Goal: Transaction & Acquisition: Purchase product/service

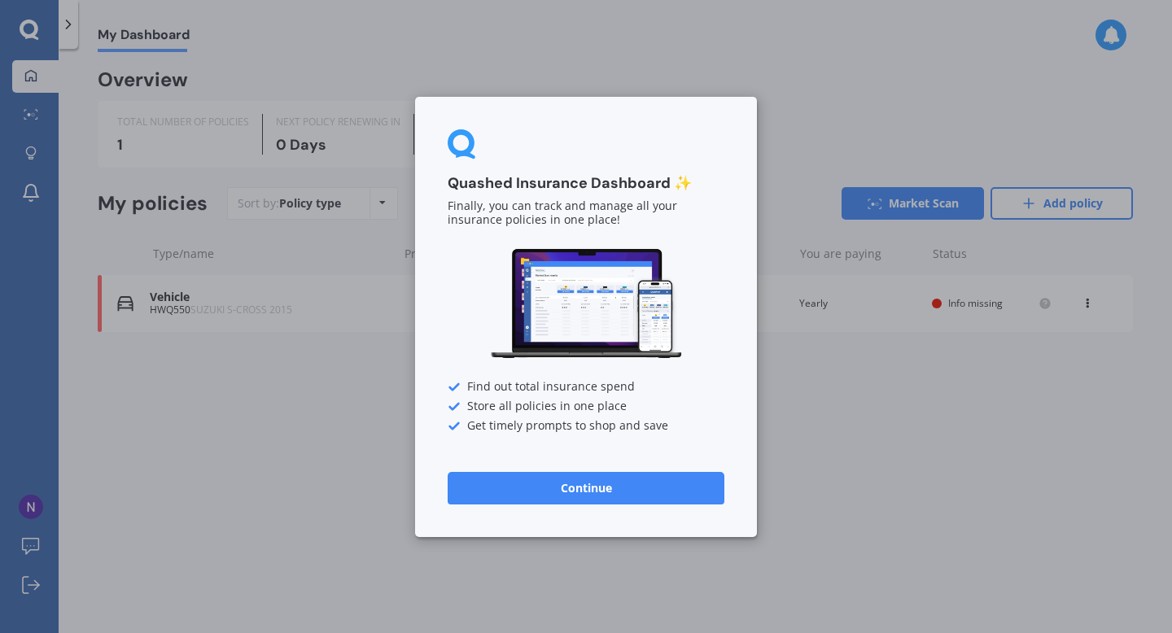
click at [635, 507] on div "Quashed Insurance Dashboard ✨ Finally, you can track and manage all your insura…" at bounding box center [586, 317] width 342 height 440
click at [635, 497] on button "Continue" at bounding box center [586, 487] width 277 height 33
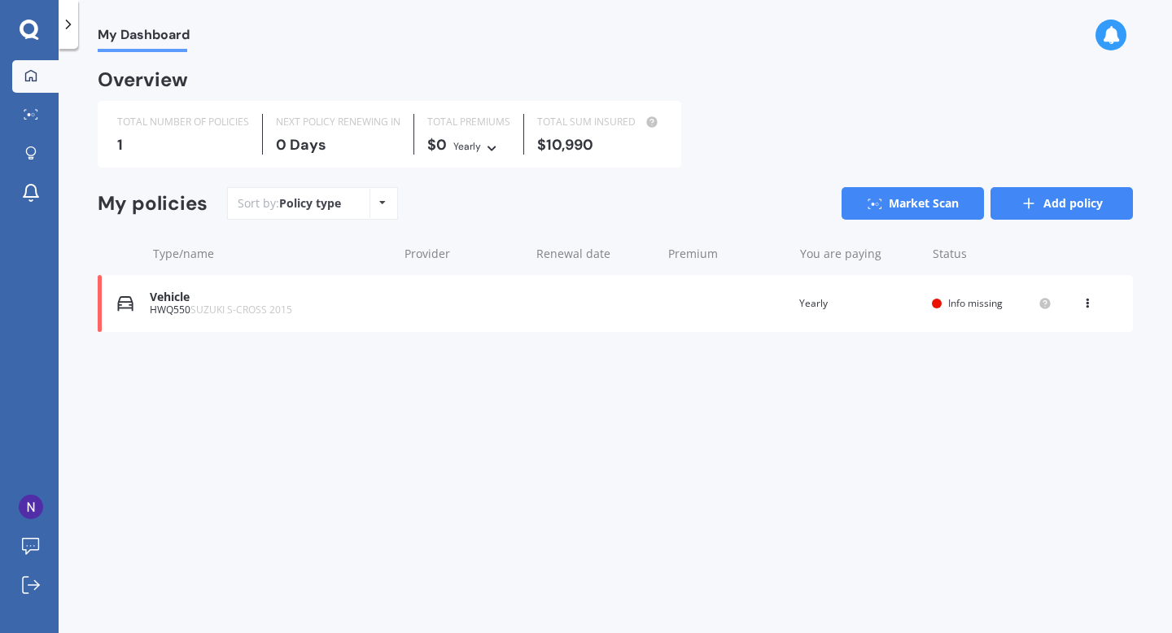
click at [1035, 215] on link "Add policy" at bounding box center [1062, 203] width 142 height 33
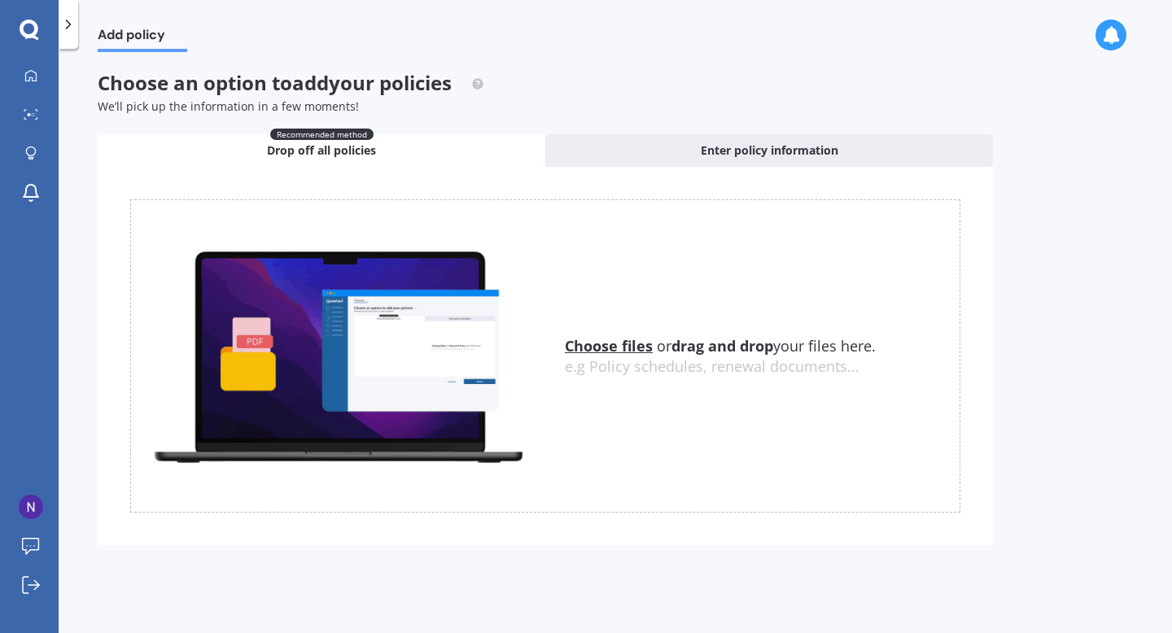
click at [27, 46] on div "My Dashboard Market Scan Explore insurance Notifications [PERSON_NAME] Submit f…" at bounding box center [29, 316] width 59 height 633
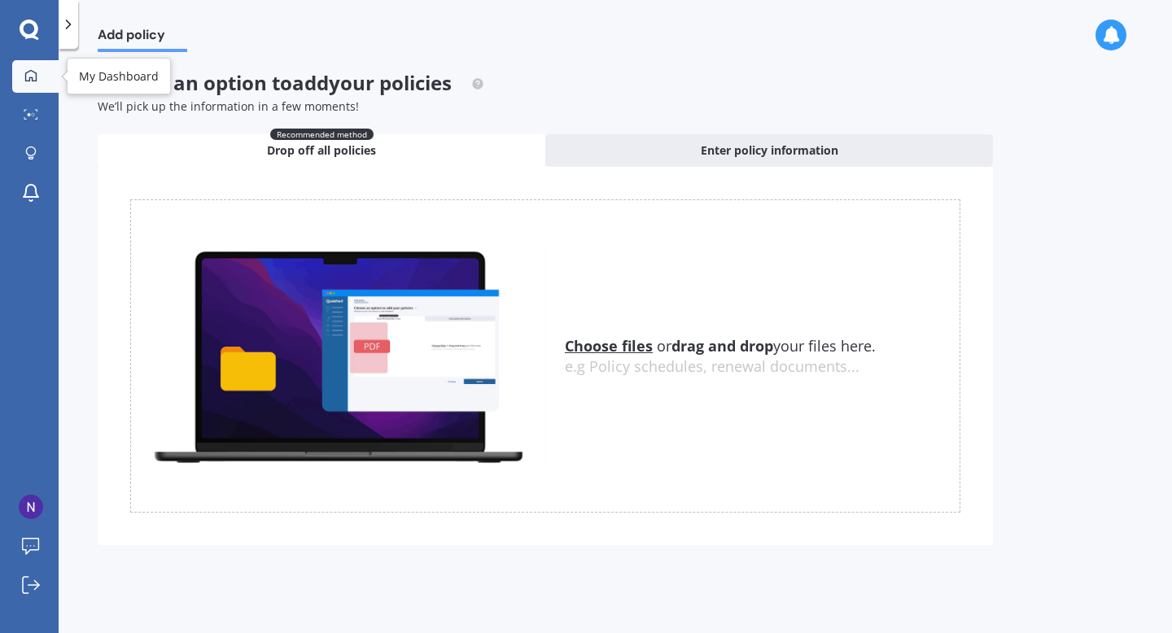
click at [26, 91] on link "My Dashboard" at bounding box center [35, 76] width 46 height 33
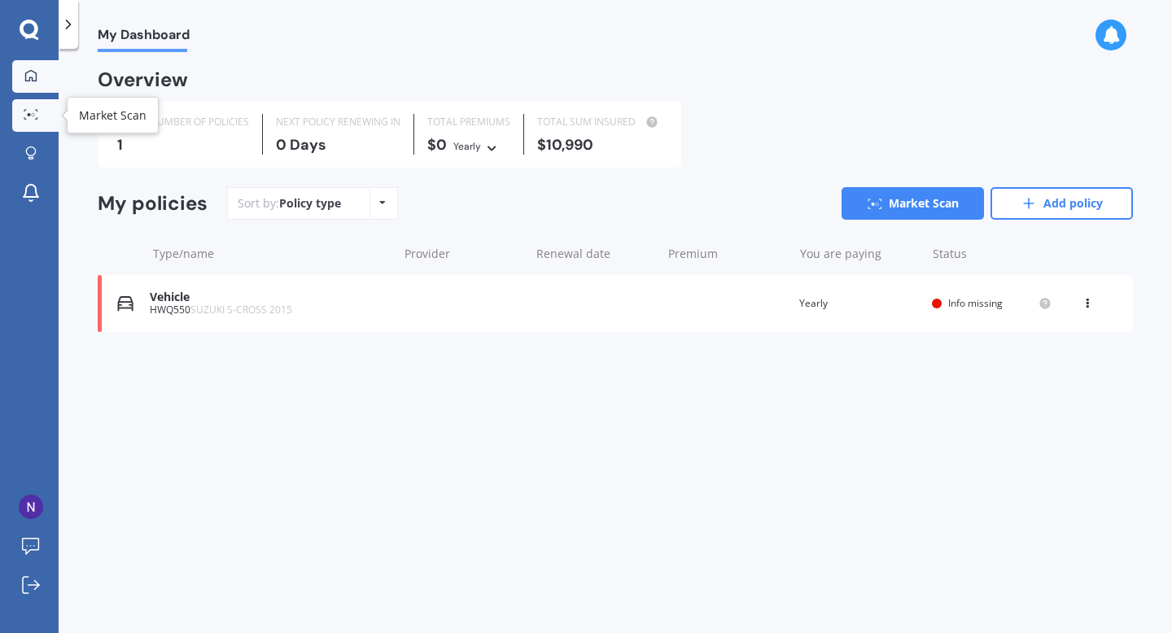
click at [50, 119] on link "Market Scan" at bounding box center [35, 115] width 46 height 33
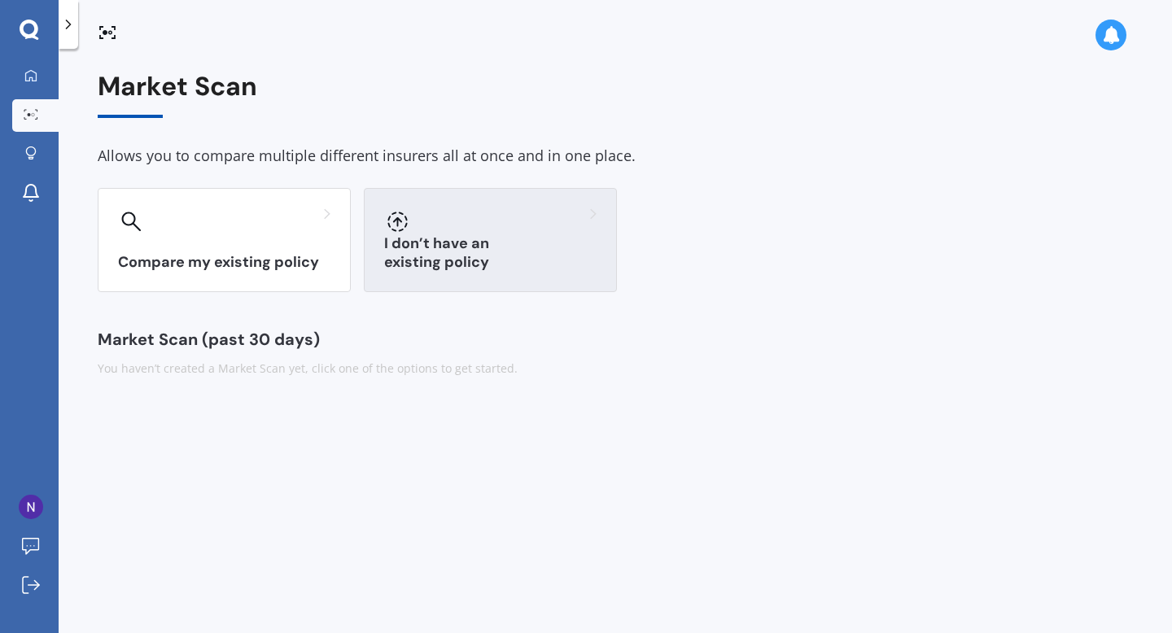
click at [546, 285] on div "I don’t have an existing policy" at bounding box center [490, 240] width 253 height 104
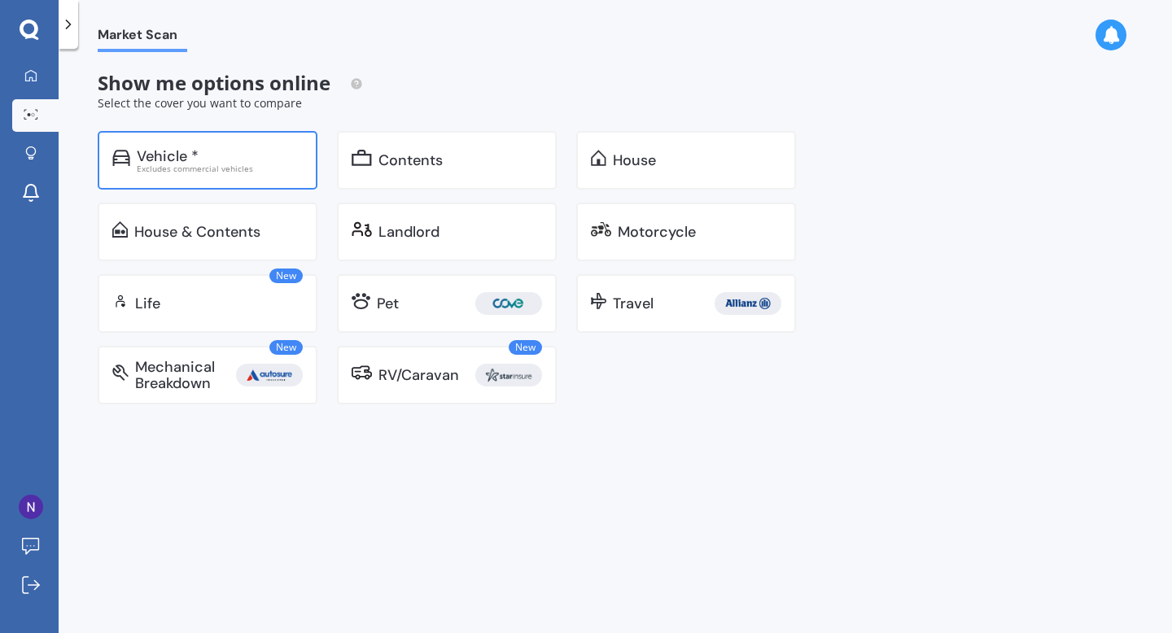
click at [225, 165] on div "Excludes commercial vehicles" at bounding box center [220, 168] width 166 height 8
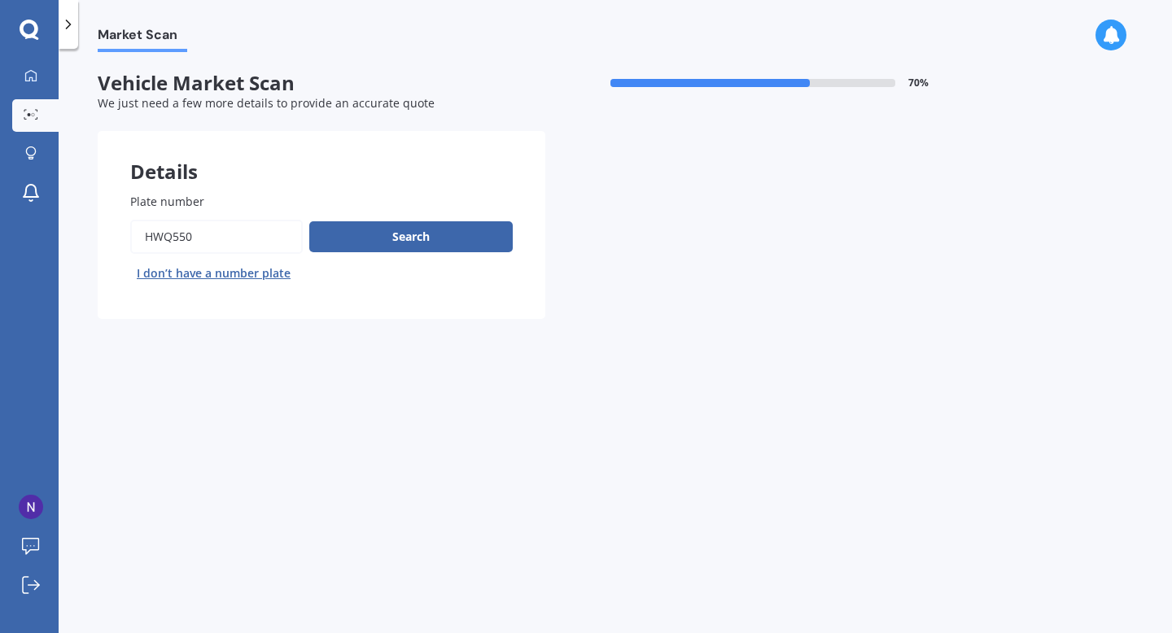
click at [259, 236] on input "Plate number" at bounding box center [216, 237] width 173 height 34
type input "BSD713"
click at [364, 242] on button "Search" at bounding box center [410, 236] width 203 height 31
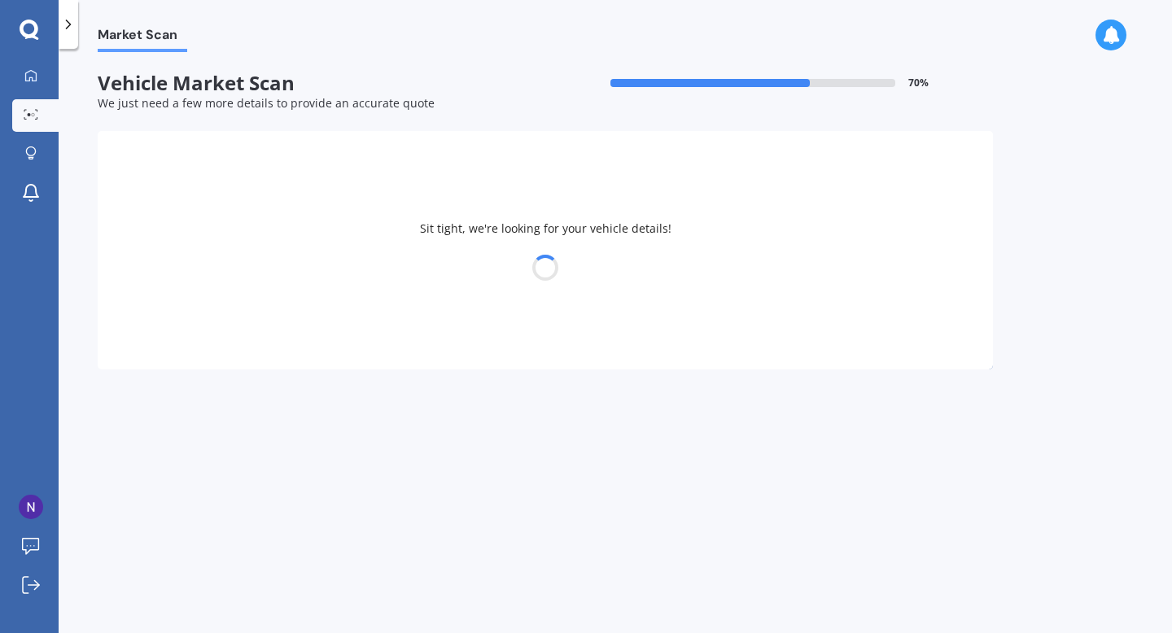
select select "HONDA"
select select "JAZZ"
select select "18"
select select "02"
select select "2000"
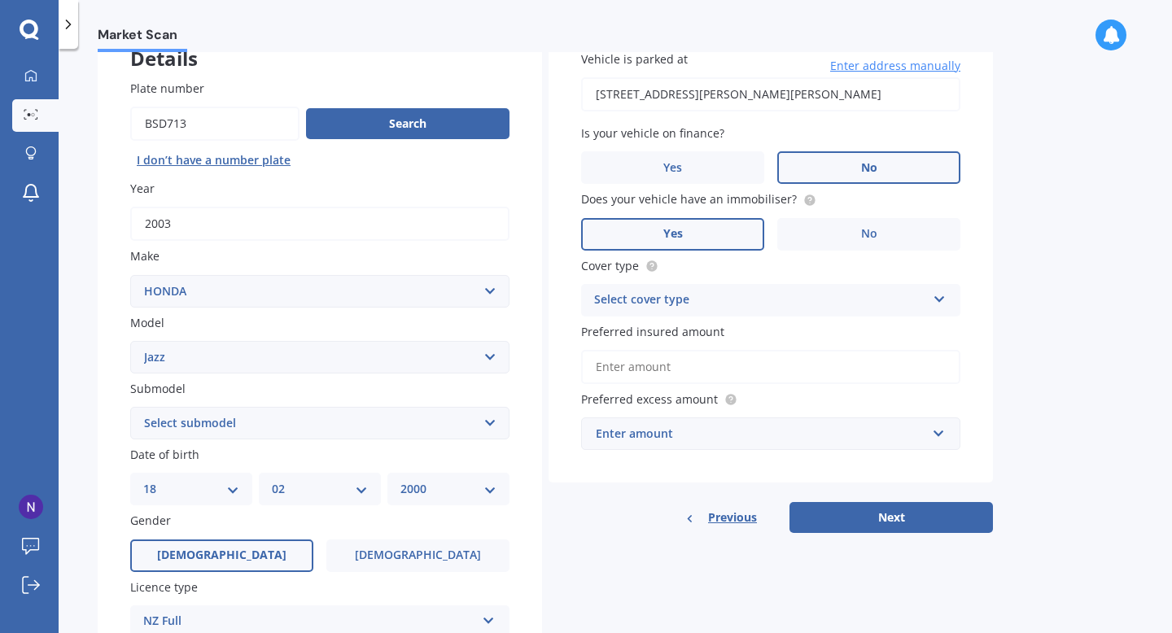
scroll to position [115, 0]
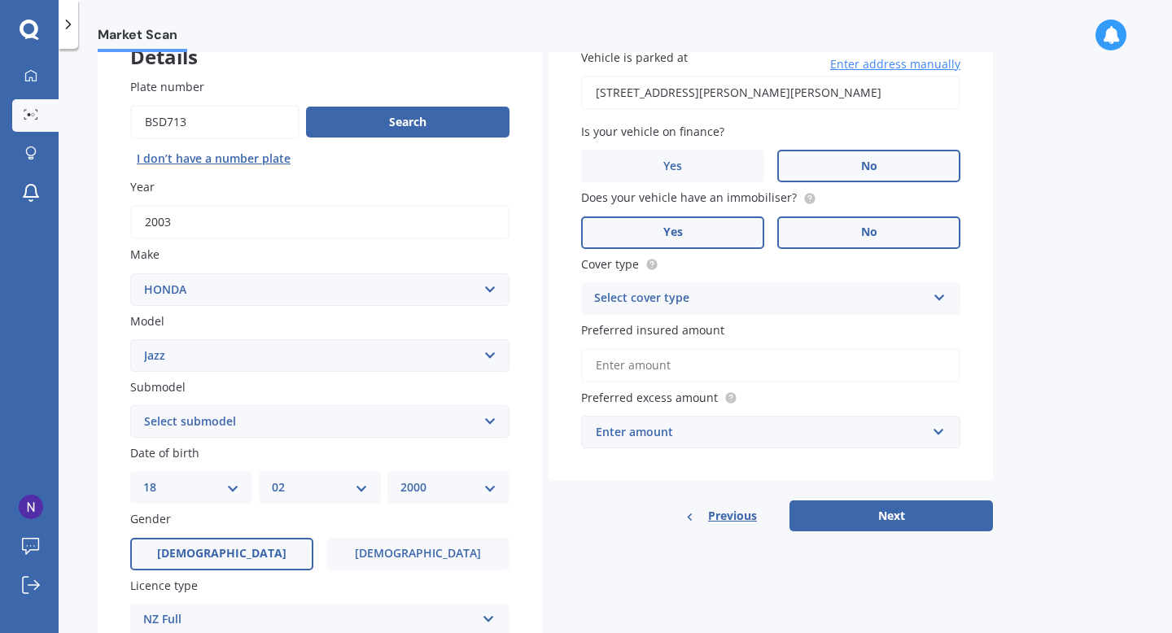
click at [901, 232] on label "No" at bounding box center [868, 233] width 183 height 33
click at [0, 0] on input "No" at bounding box center [0, 0] width 0 height 0
click at [843, 285] on div "Select cover type Comprehensive Third Party, Fire & Theft Third Party" at bounding box center [770, 298] width 379 height 33
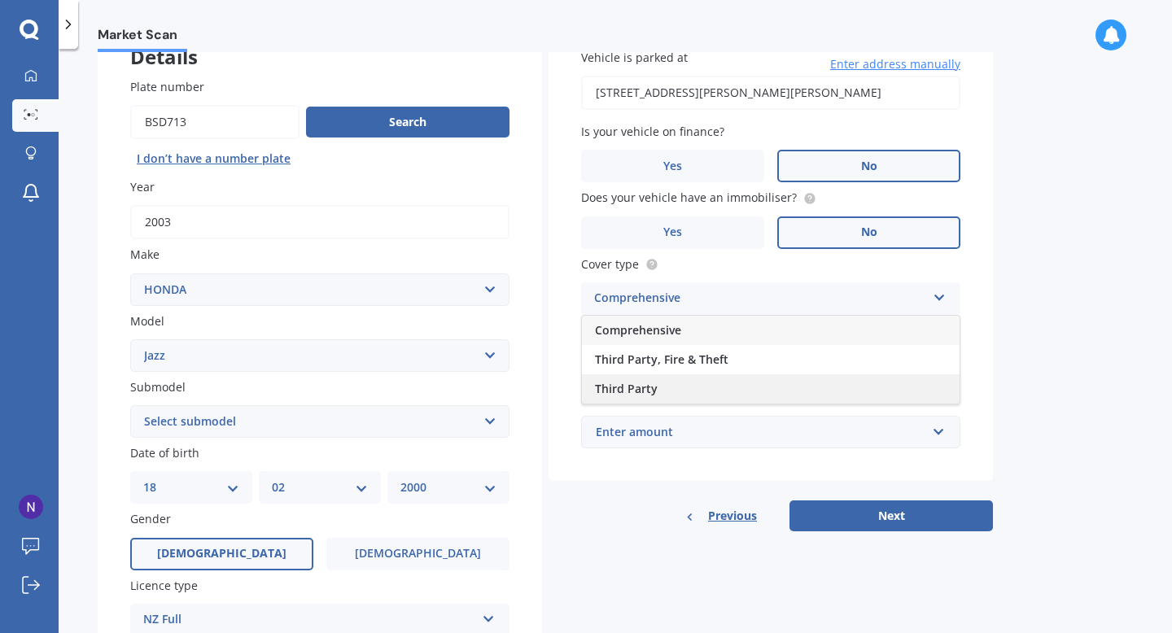
click at [796, 387] on div "Third Party" at bounding box center [771, 388] width 378 height 29
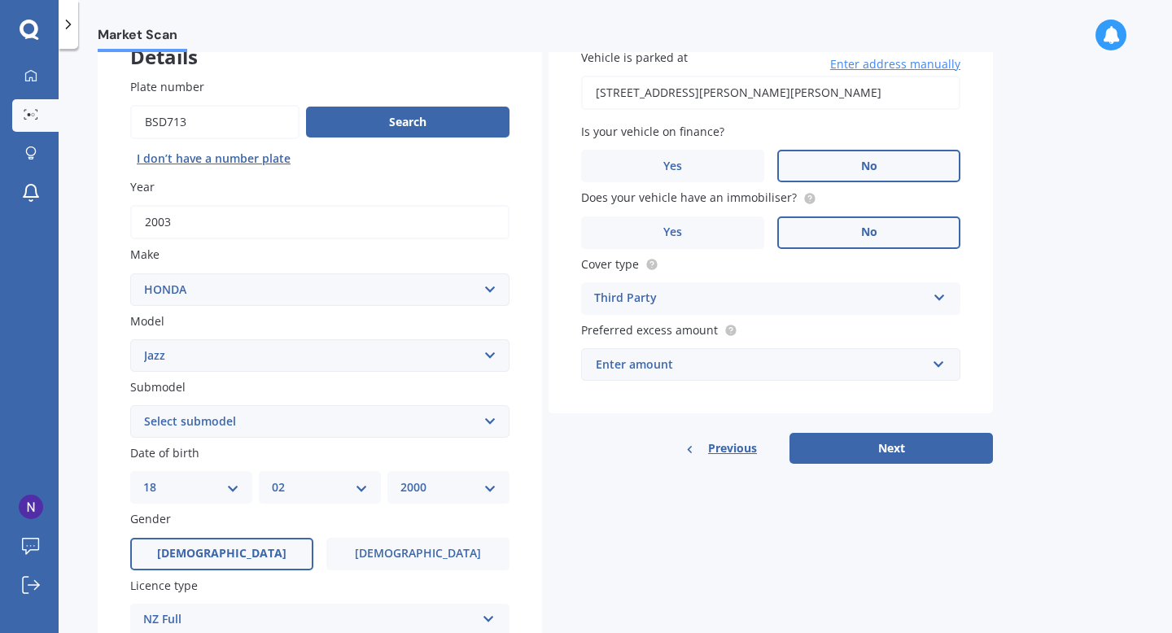
click at [738, 367] on div "Enter amount" at bounding box center [761, 365] width 330 height 18
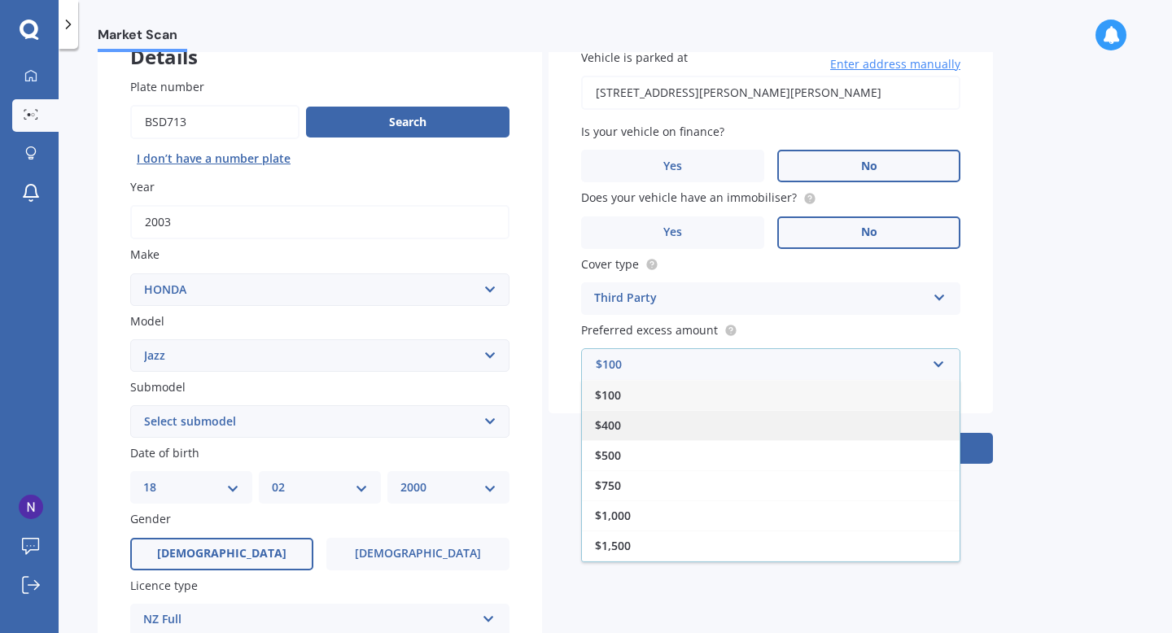
click at [643, 423] on div "$400" at bounding box center [771, 425] width 378 height 30
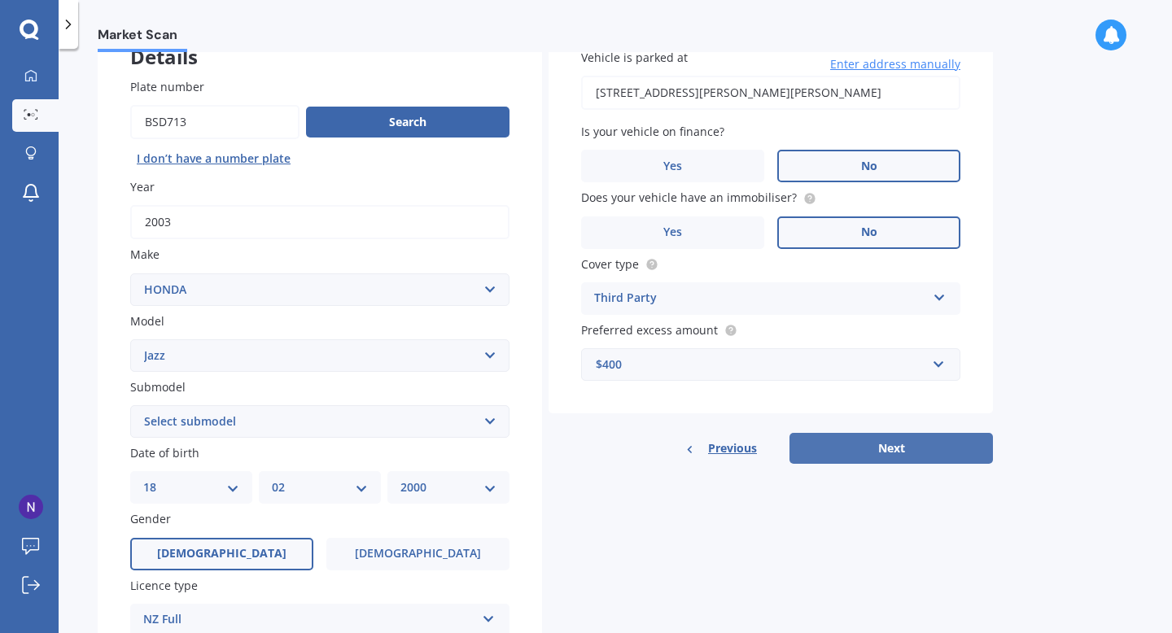
click at [877, 462] on button "Next" at bounding box center [891, 448] width 203 height 31
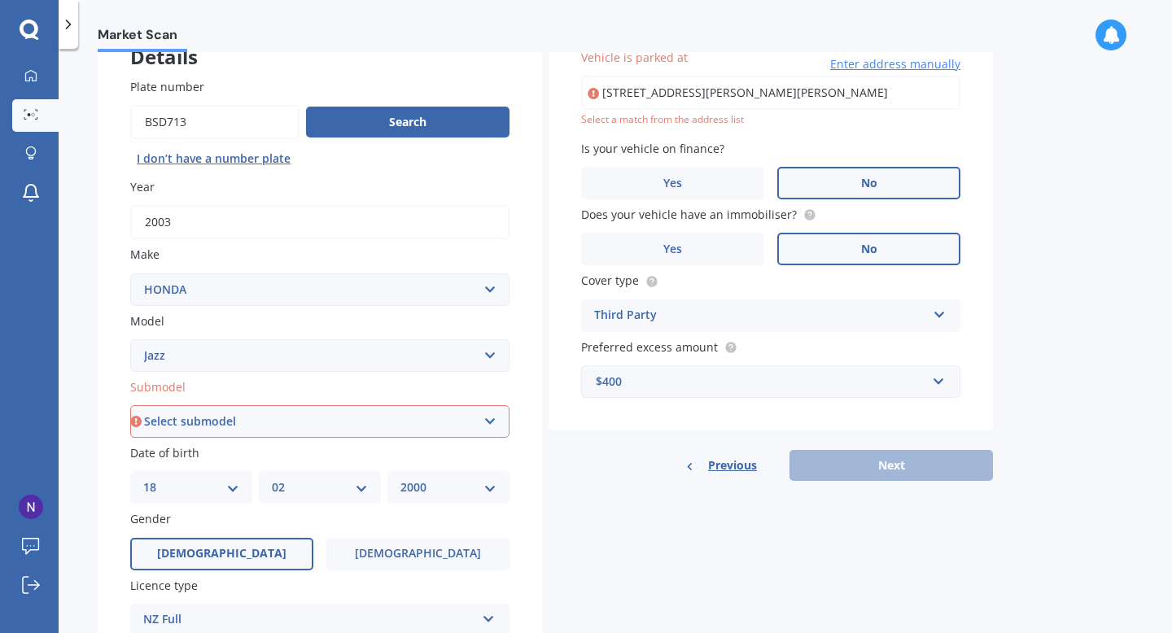
scroll to position [0, 0]
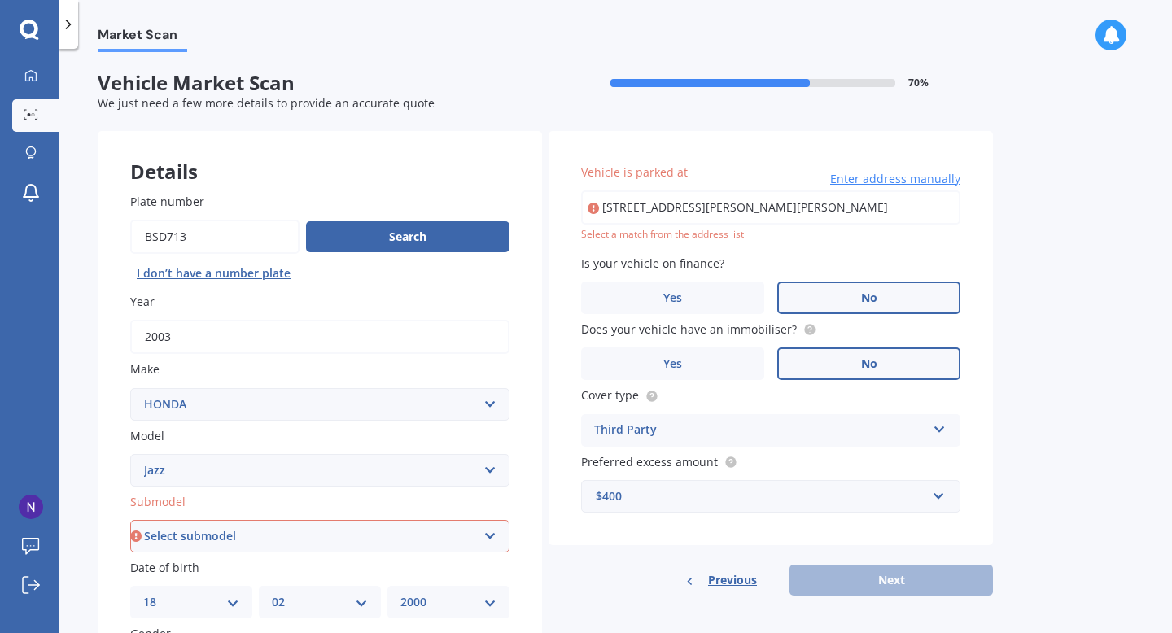
click at [799, 216] on input "[STREET_ADDRESS][PERSON_NAME][PERSON_NAME]" at bounding box center [770, 207] width 379 height 34
type input "[STREET_ADDRESS][PERSON_NAME][PERSON_NAME]"
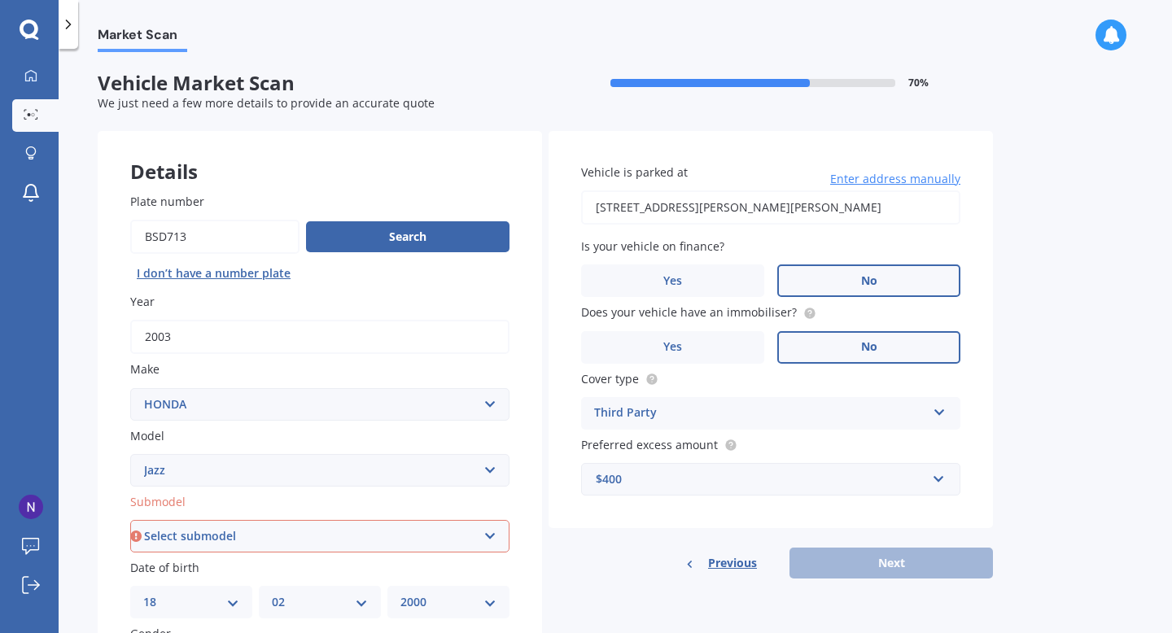
click at [858, 555] on div "Previous Next" at bounding box center [771, 563] width 444 height 31
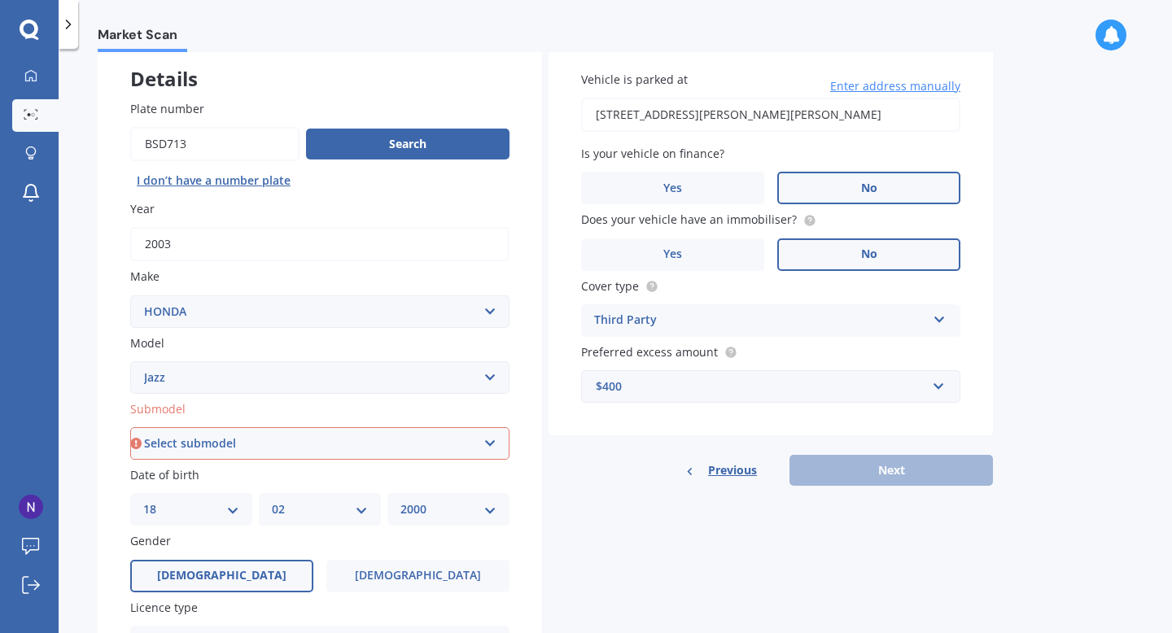
scroll to position [97, 0]
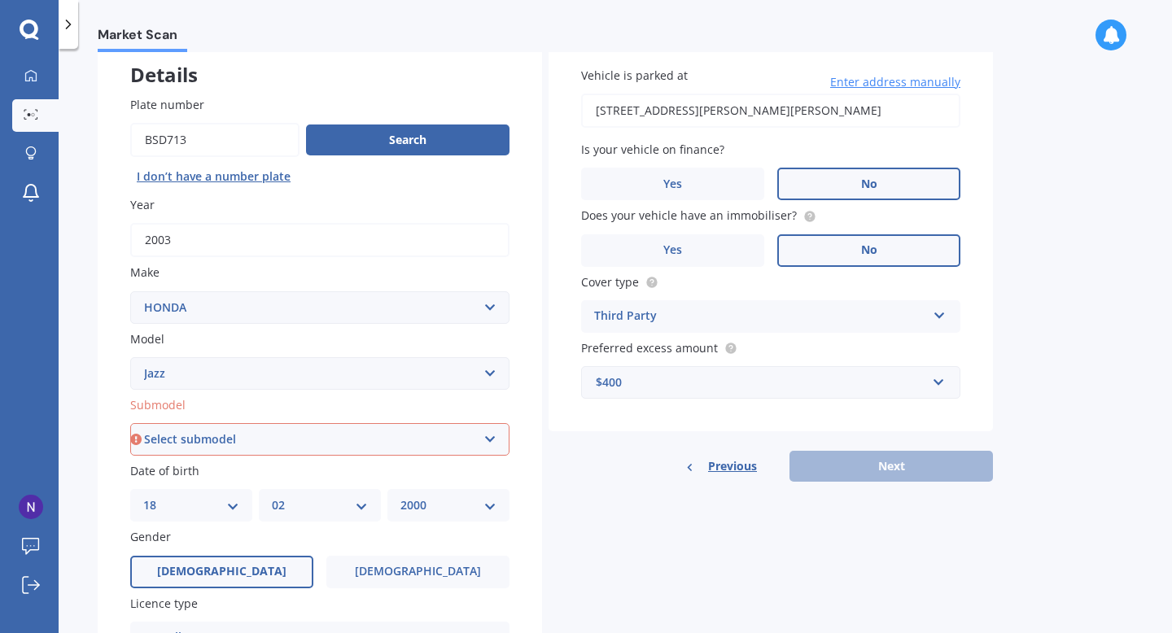
click at [367, 426] on select "Select submodel (all other) 1.3 1.5 Sports Crosstar 1.5P Hatchback RS S" at bounding box center [319, 439] width 379 height 33
select select "1.3"
click at [130, 425] on select "Select submodel (all other) 1.3 1.5 Sports Crosstar 1.5P Hatchback RS S" at bounding box center [319, 439] width 379 height 33
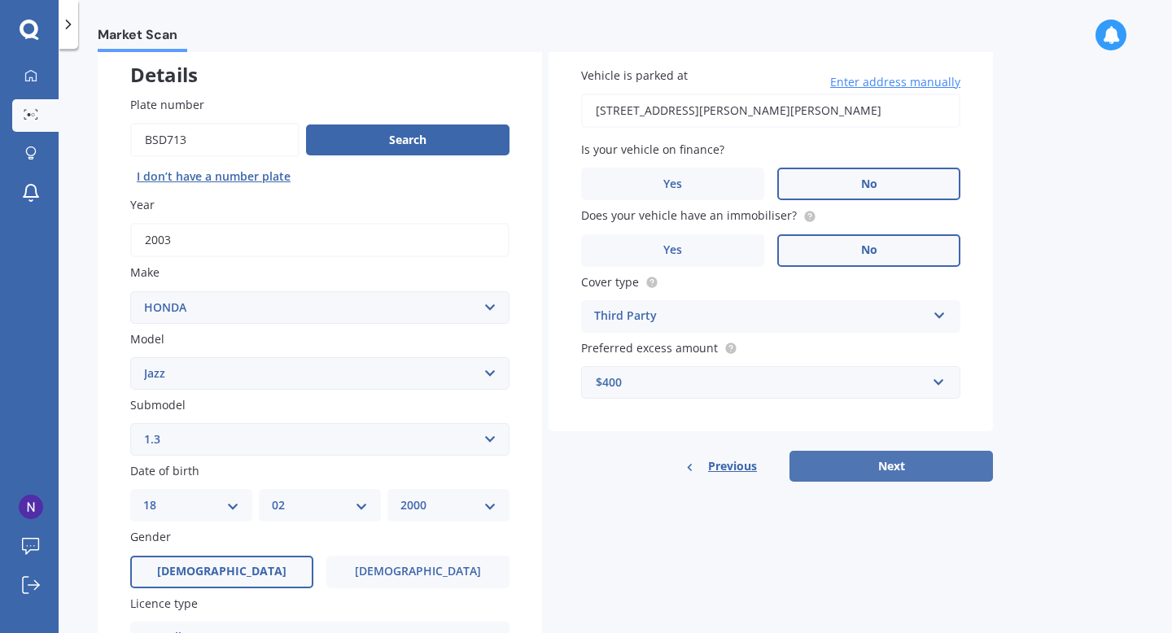
click at [834, 466] on button "Next" at bounding box center [891, 466] width 203 height 31
select select "18"
select select "02"
select select "2000"
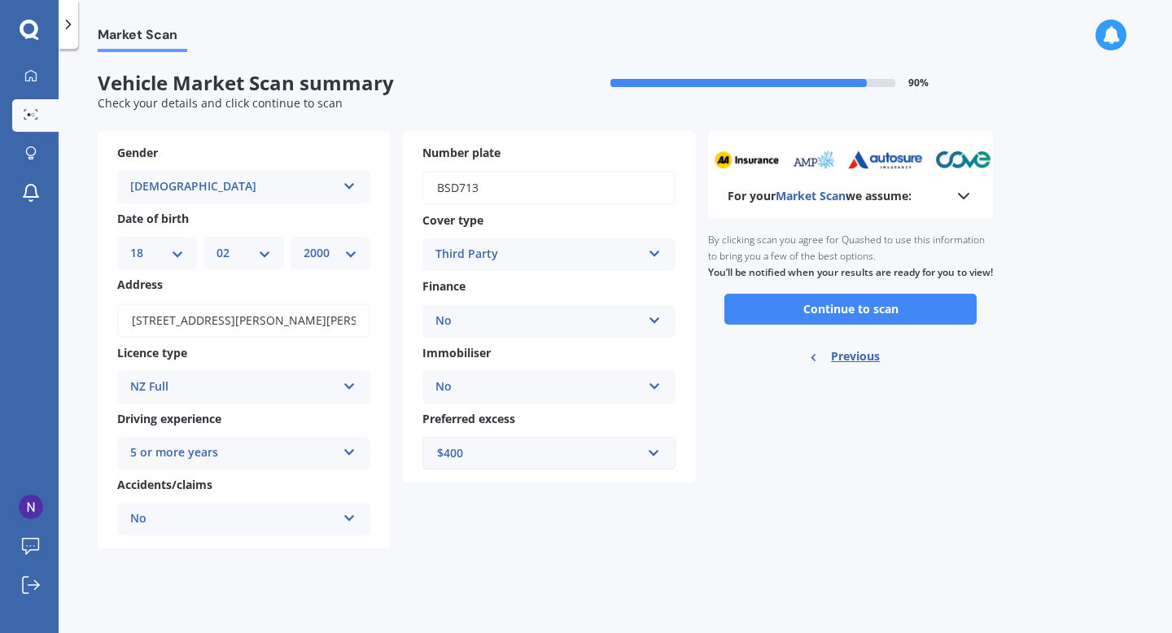
scroll to position [0, 0]
click at [892, 325] on button "Continue to scan" at bounding box center [850, 309] width 252 height 31
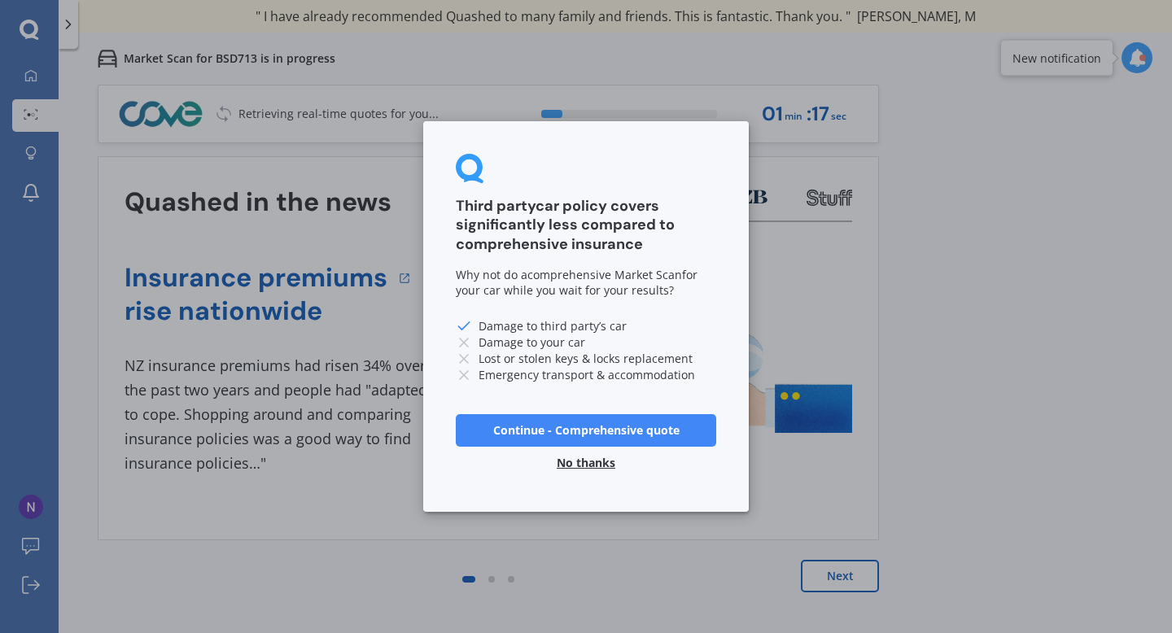
click at [572, 471] on button "No thanks" at bounding box center [586, 463] width 78 height 33
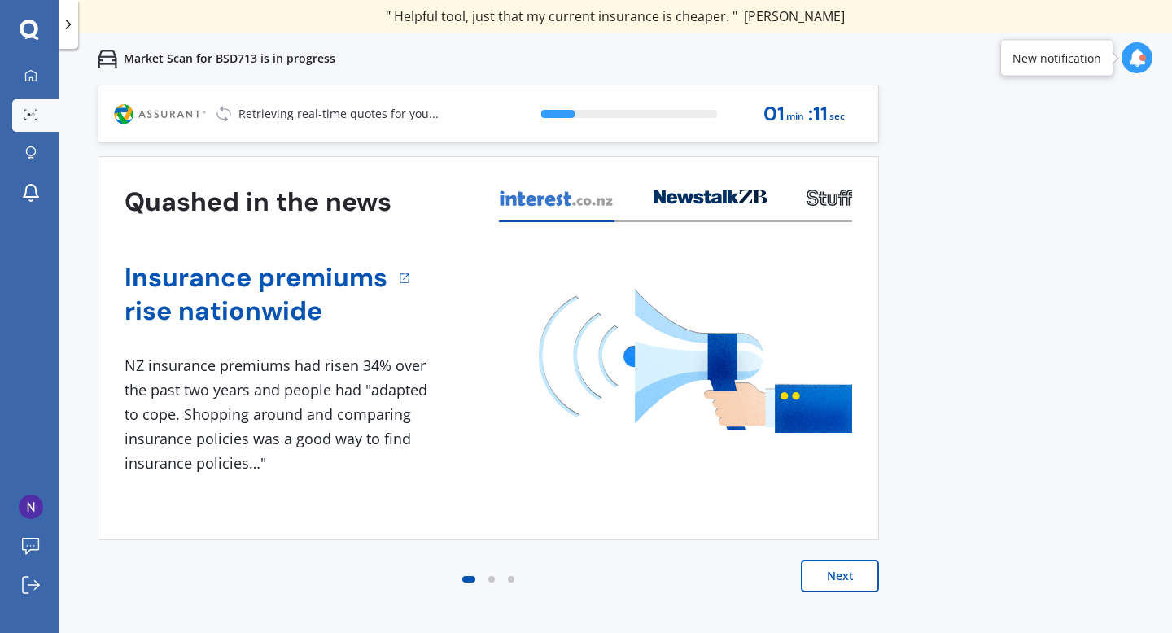
click at [835, 581] on button "Next" at bounding box center [840, 576] width 78 height 33
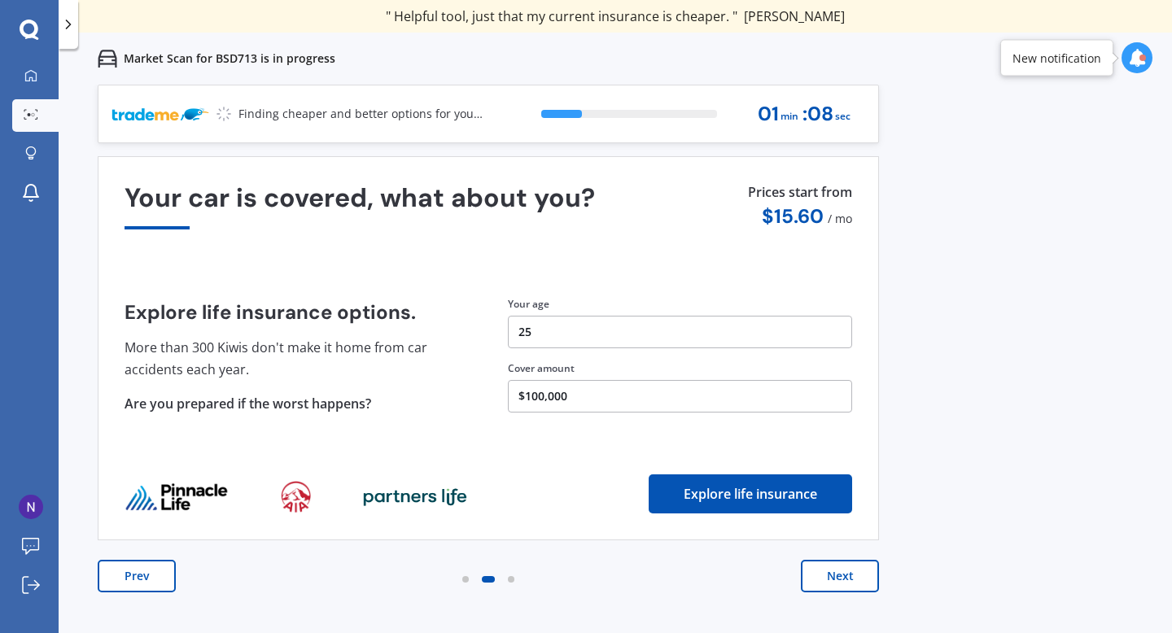
click at [120, 567] on button "Prev" at bounding box center [137, 576] width 78 height 33
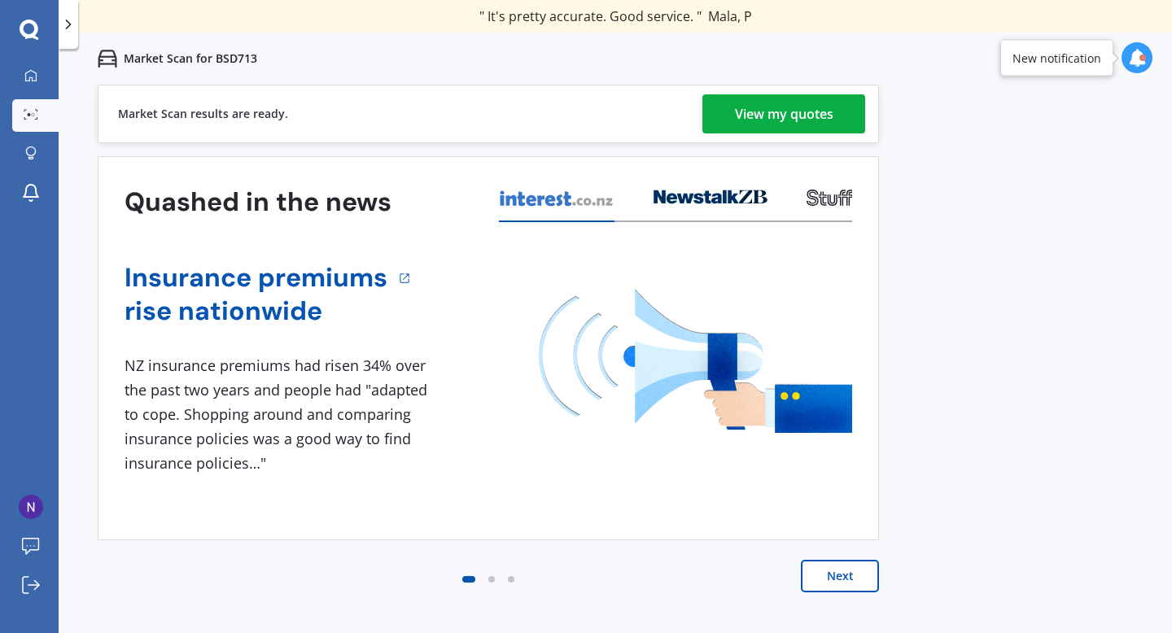
click at [740, 105] on div "View my quotes" at bounding box center [784, 113] width 98 height 39
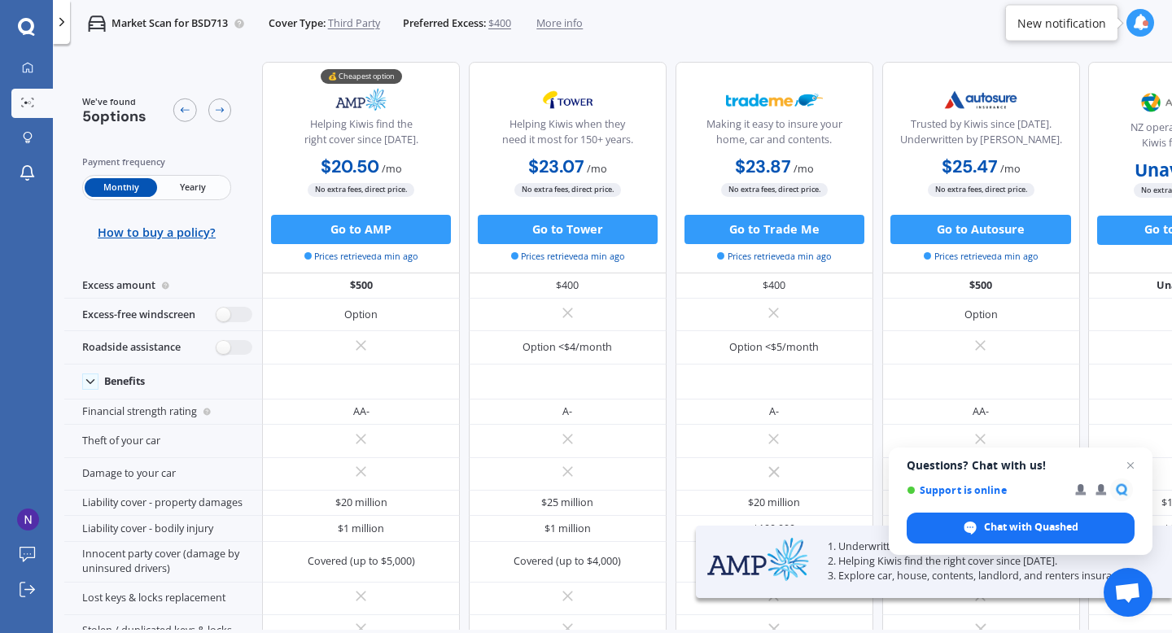
click at [195, 182] on span "Yearly" at bounding box center [193, 187] width 72 height 19
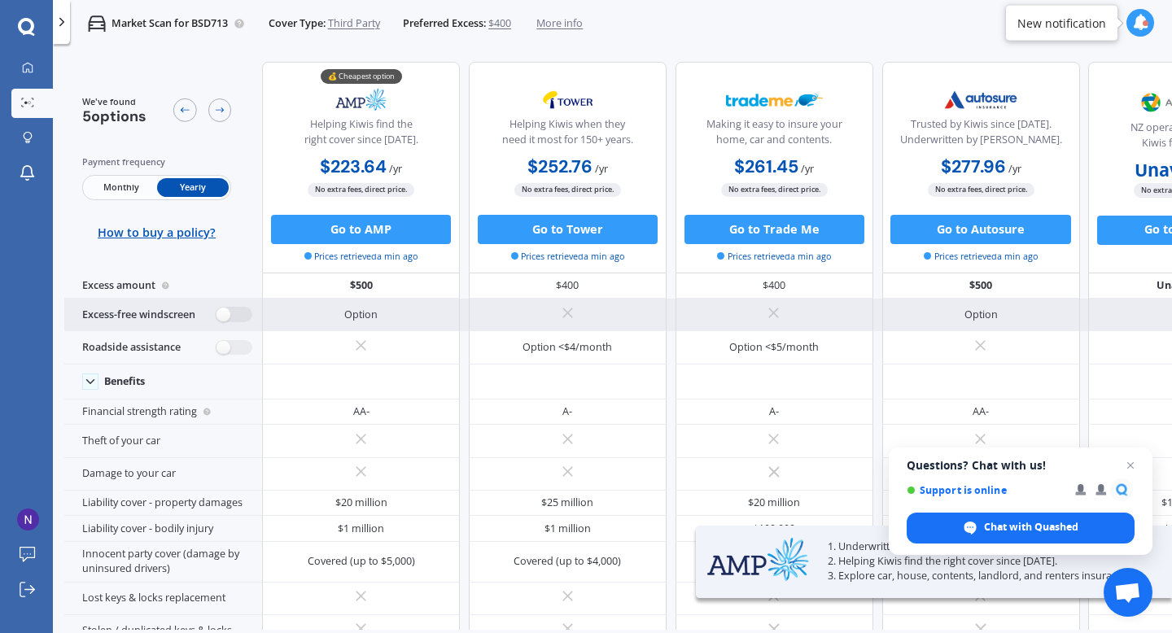
click at [230, 322] on div "Excess-free windscreen" at bounding box center [163, 315] width 198 height 33
click at [225, 313] on label at bounding box center [235, 314] width 36 height 15
radio input "true"
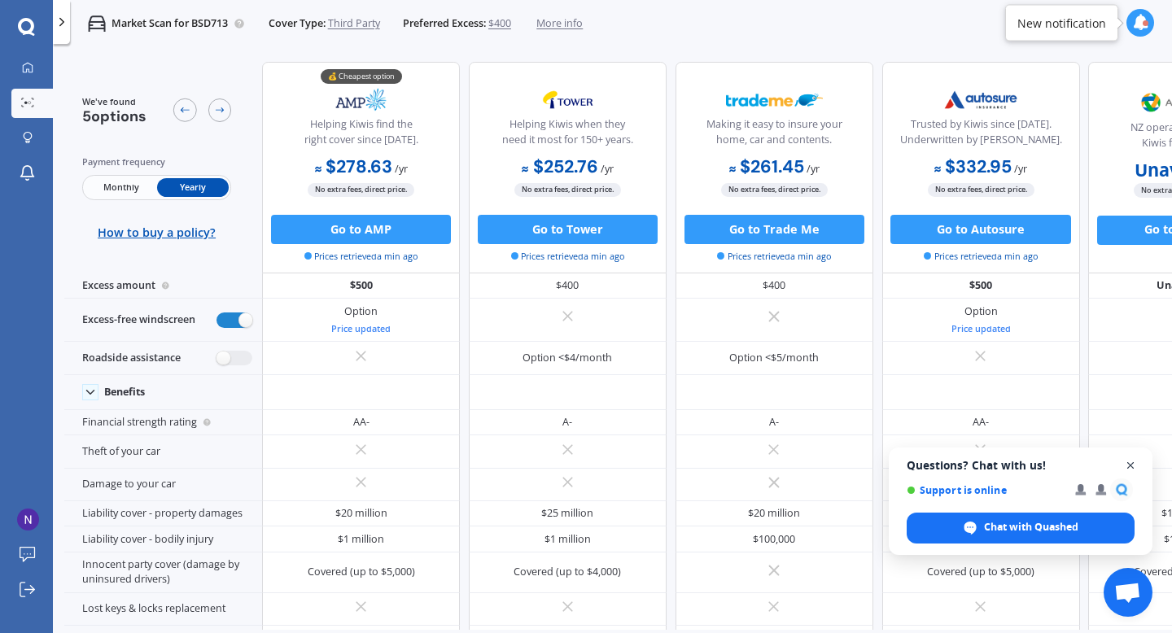
click at [1136, 471] on span "Close chat" at bounding box center [1131, 466] width 20 height 20
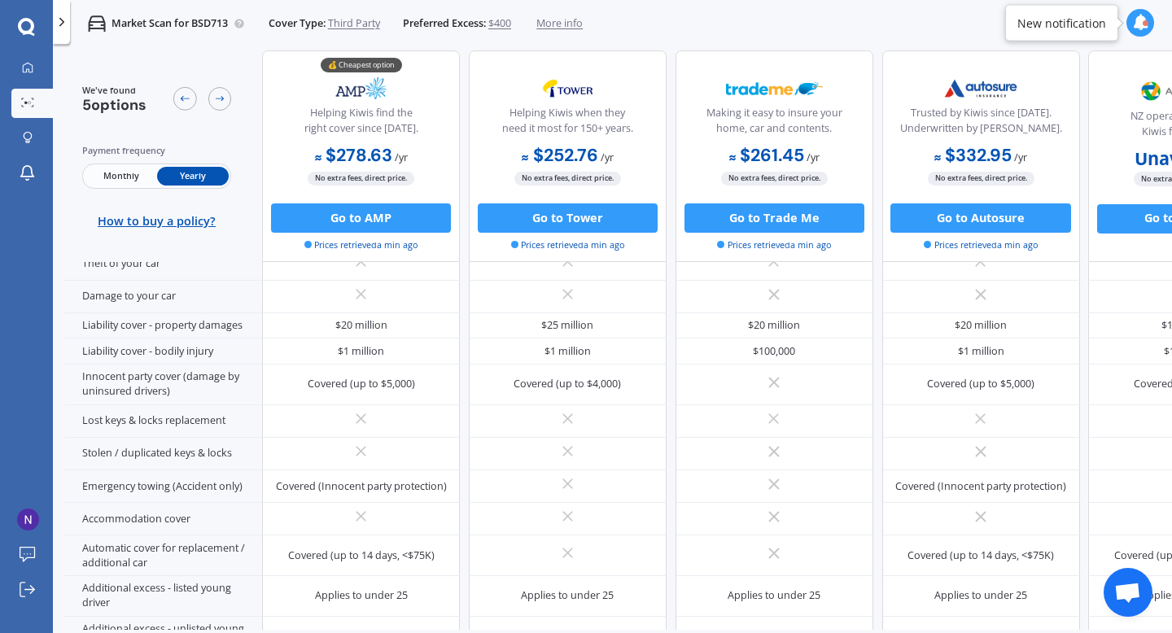
scroll to position [383, 0]
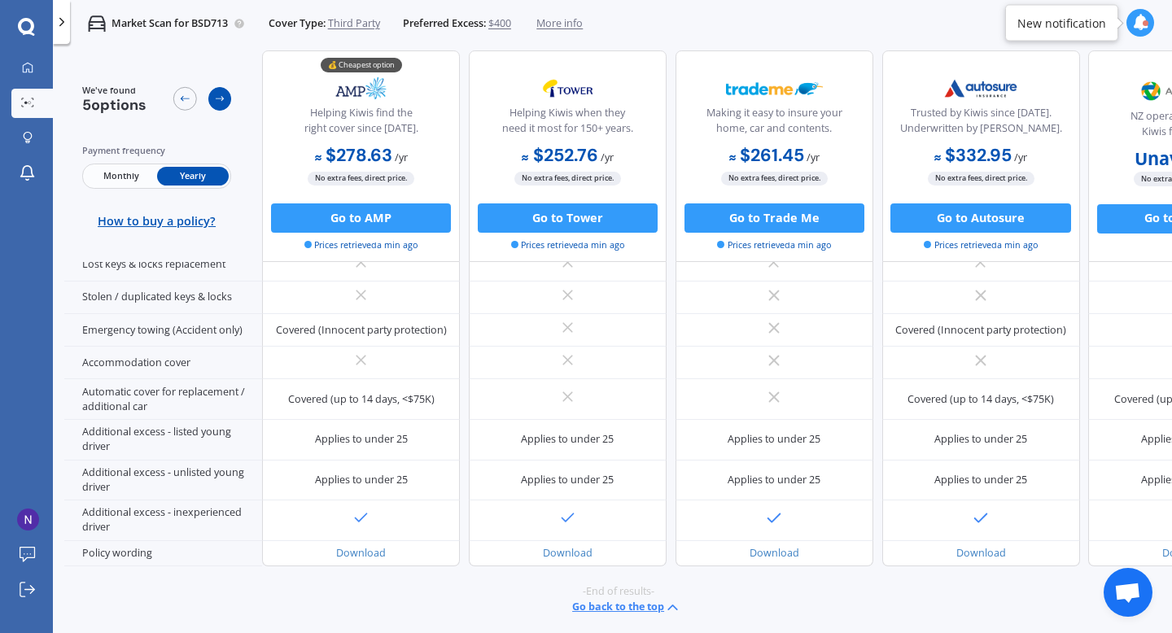
click at [225, 100] on icon at bounding box center [219, 98] width 11 height 11
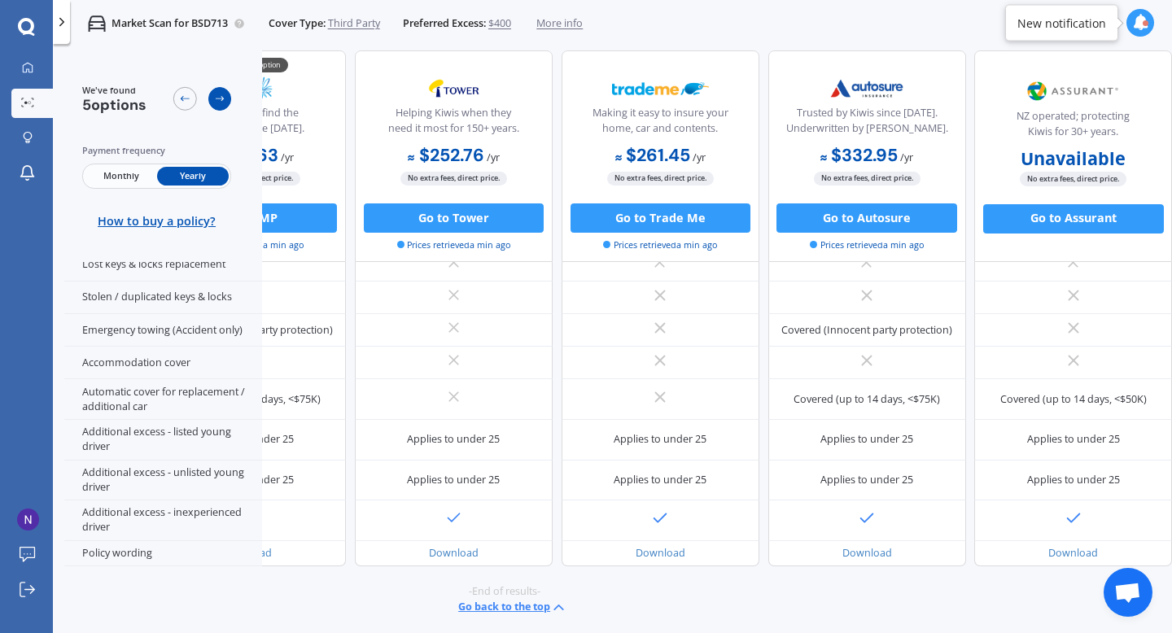
scroll to position [383, 134]
click at [185, 103] on icon at bounding box center [184, 98] width 11 height 11
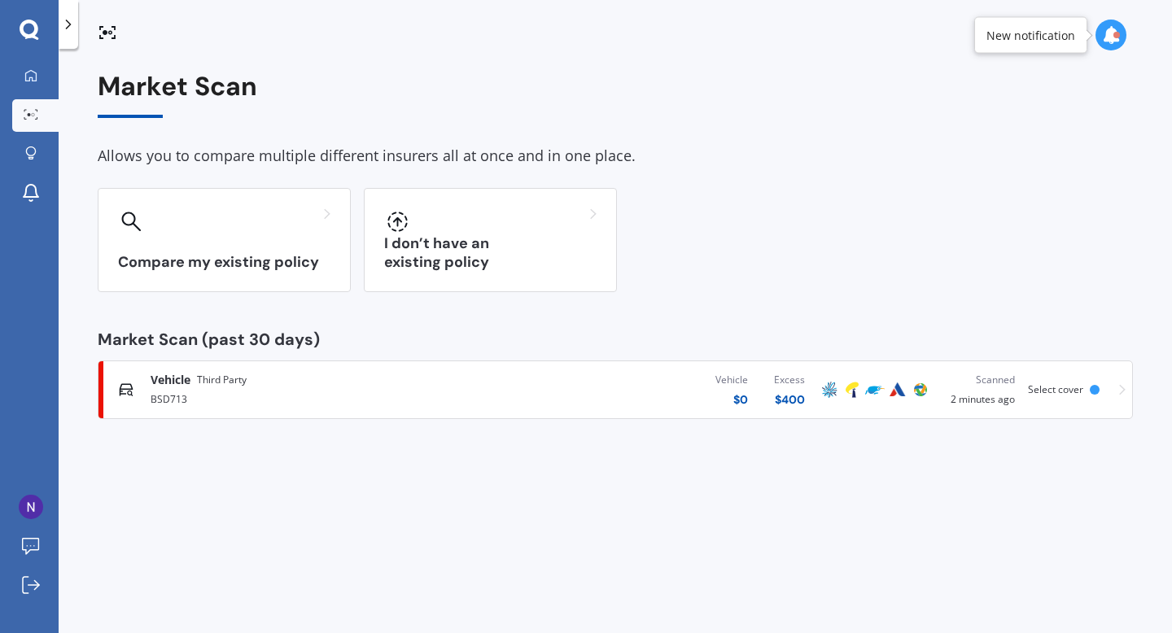
click at [234, 410] on div "Vehicle Third Party BSD713 Vehicle $ 0 Excess $ 400 Scanned 2 minutes ago Selec…" at bounding box center [615, 389] width 1021 height 49
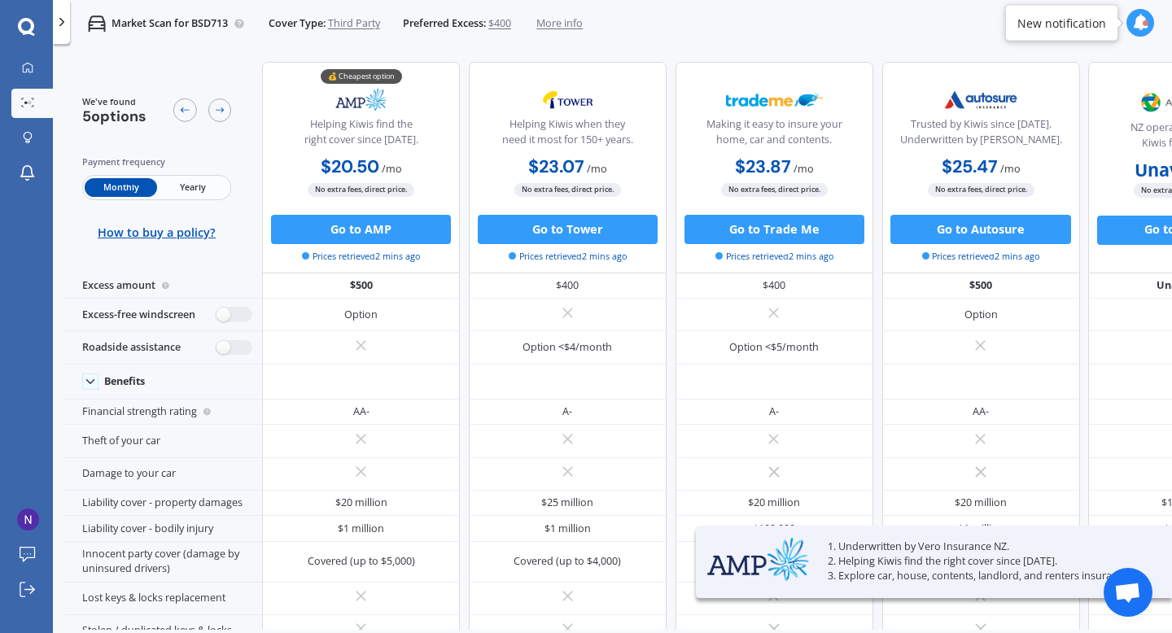
click at [210, 119] on div at bounding box center [202, 110] width 58 height 30
click at [190, 197] on div "Monthly Yearly" at bounding box center [157, 187] width 150 height 25
click at [192, 178] on span "Yearly" at bounding box center [193, 187] width 72 height 19
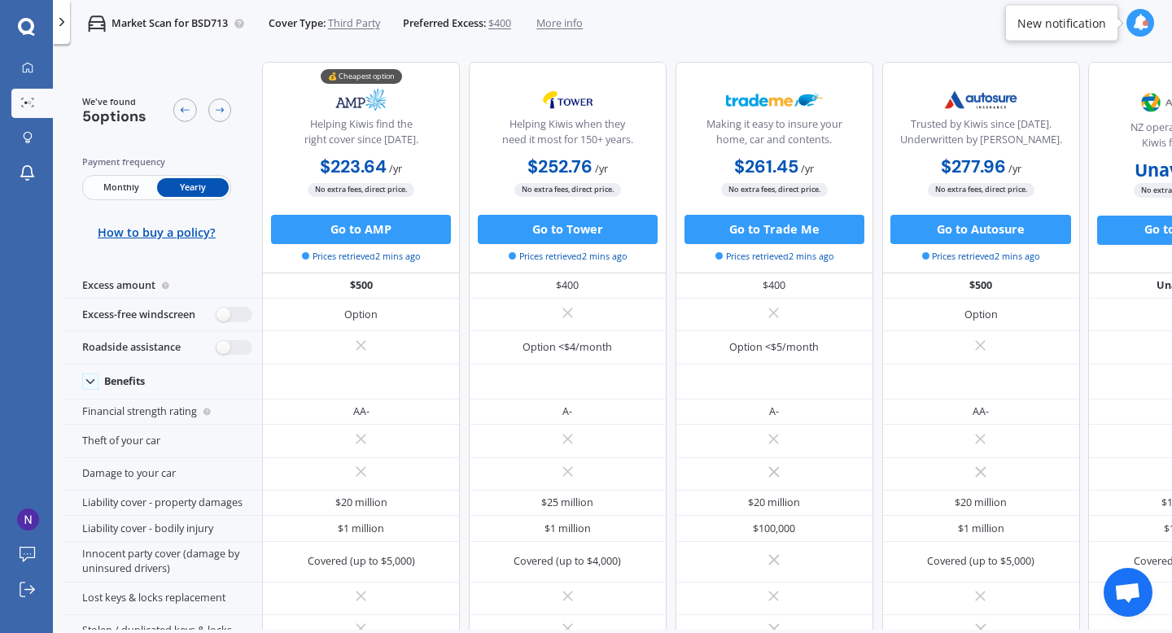
click at [825, 253] on span "Prices retrieved 2 mins ago" at bounding box center [774, 256] width 118 height 13
click at [817, 103] on img at bounding box center [774, 99] width 97 height 37
